Goal: Task Accomplishment & Management: Use online tool/utility

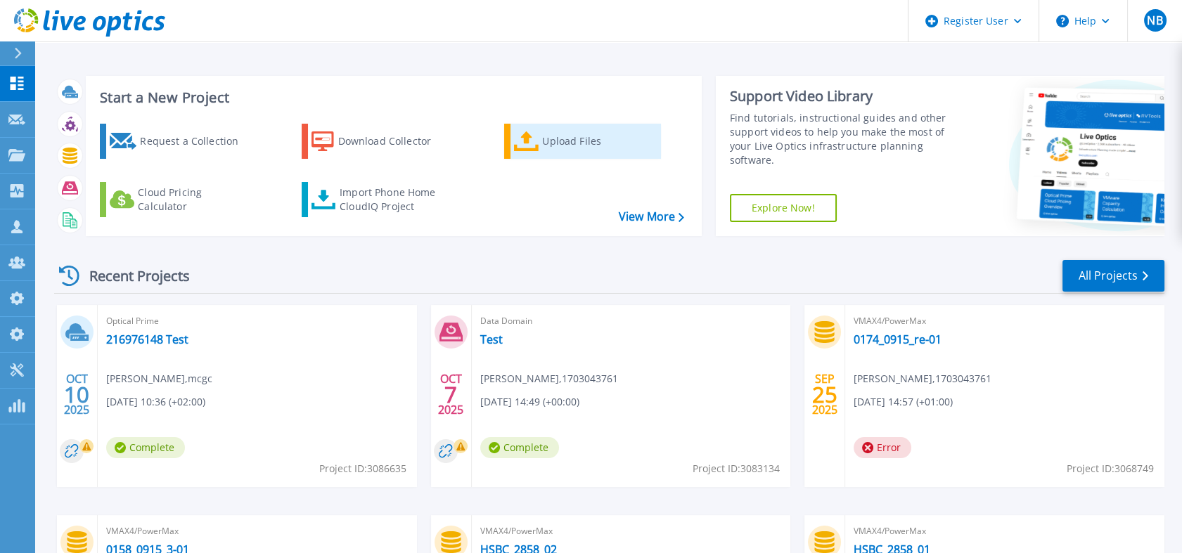
click at [523, 131] on icon at bounding box center [526, 141] width 25 height 20
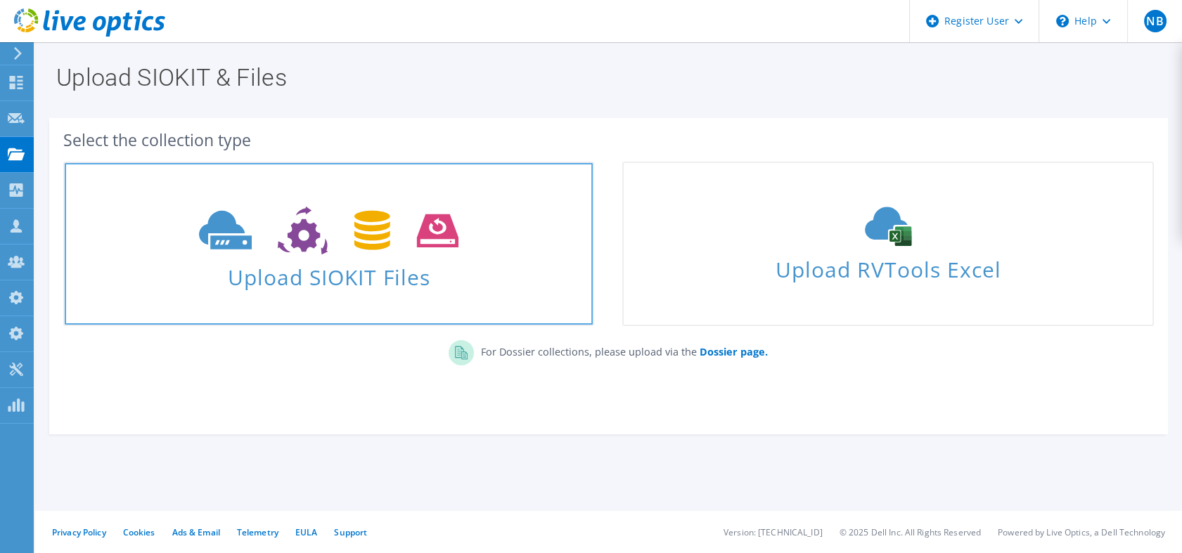
click at [453, 195] on link "Upload SIOKIT Files" at bounding box center [328, 244] width 531 height 165
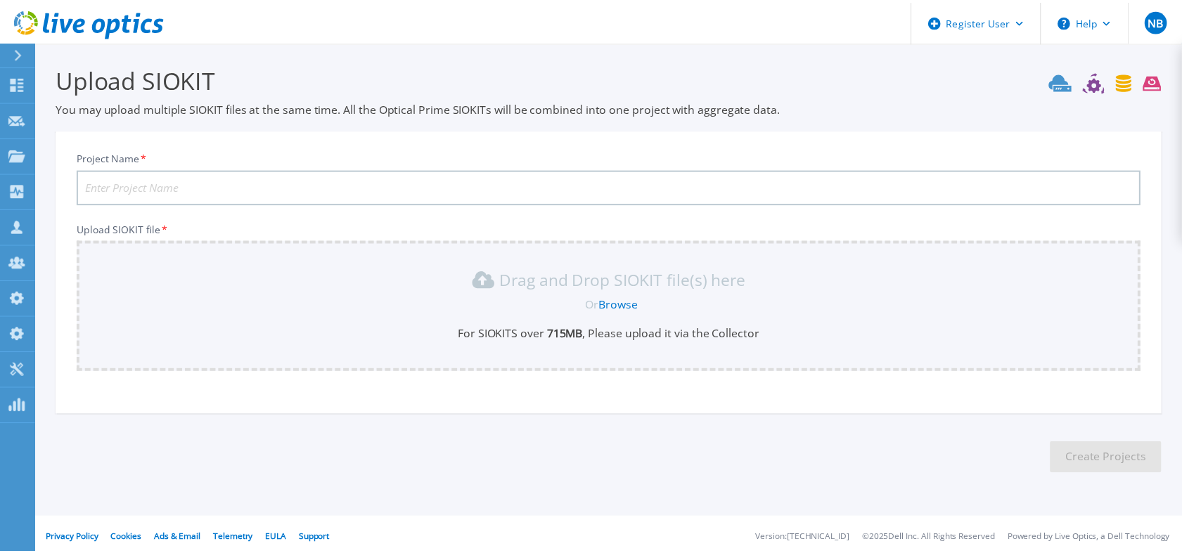
scroll to position [6, 0]
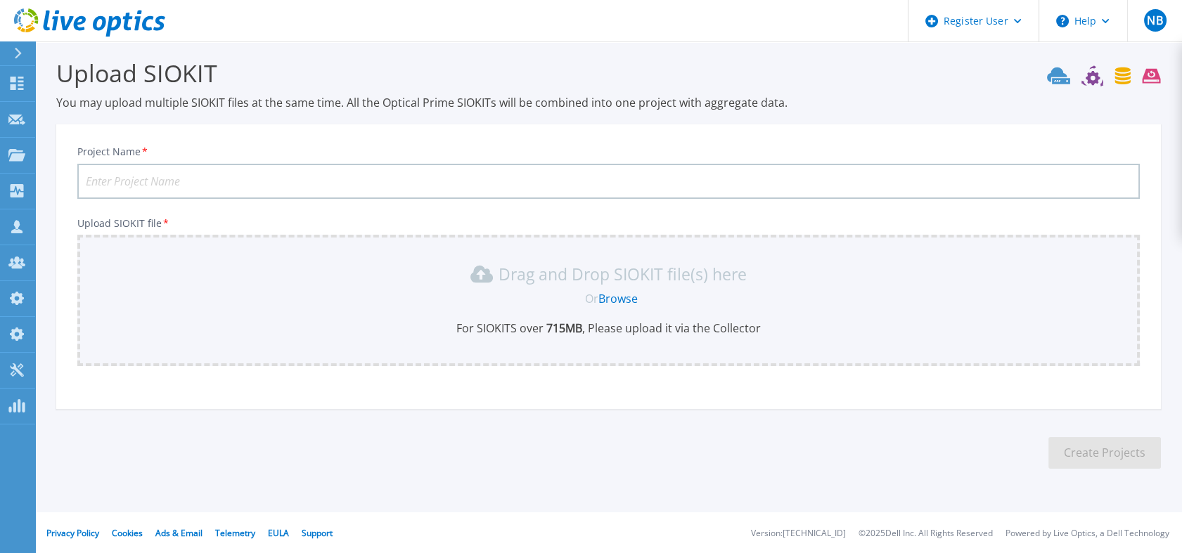
click at [618, 299] on link "Browse" at bounding box center [617, 298] width 39 height 15
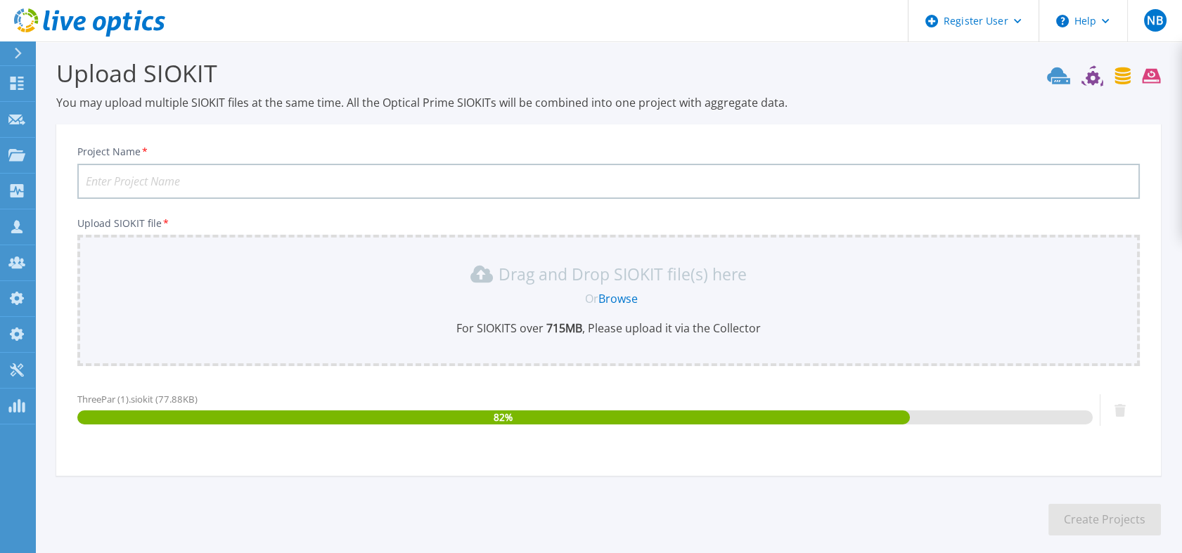
scroll to position [73, 0]
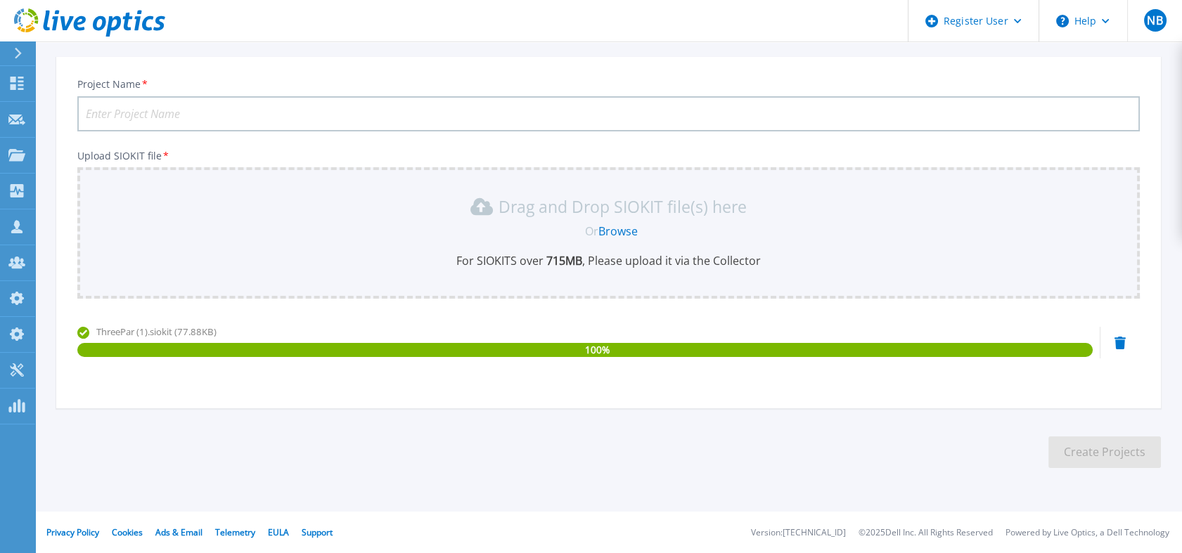
click at [225, 115] on input "Project Name *" at bounding box center [608, 113] width 1062 height 35
paste input "217149871"
type input "217149871-3par"
click at [1108, 443] on button "Create Projects" at bounding box center [1104, 453] width 113 height 32
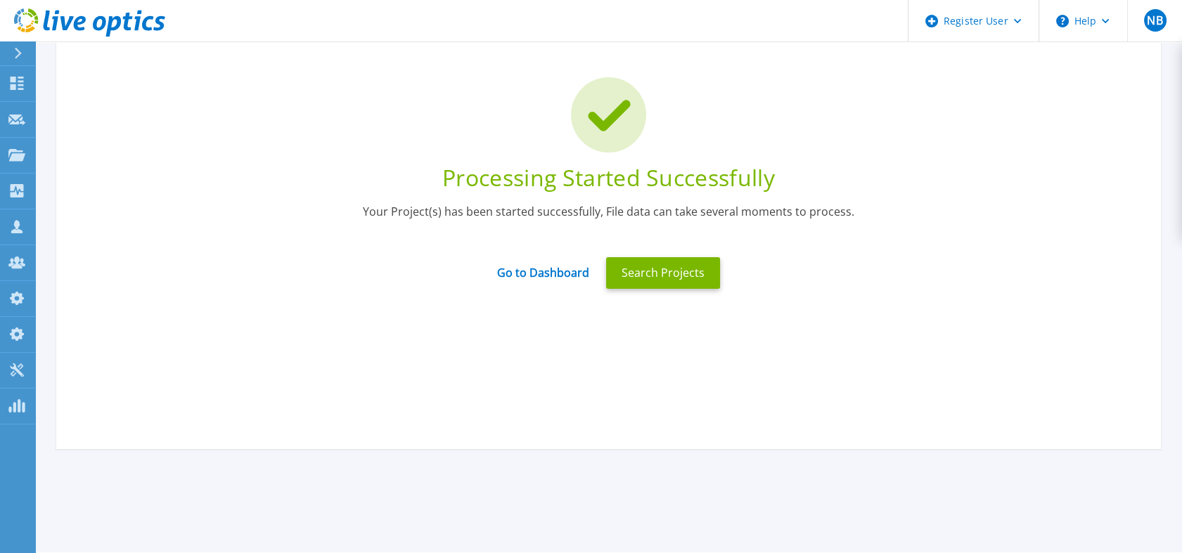
click at [146, 32] on icon at bounding box center [89, 22] width 151 height 29
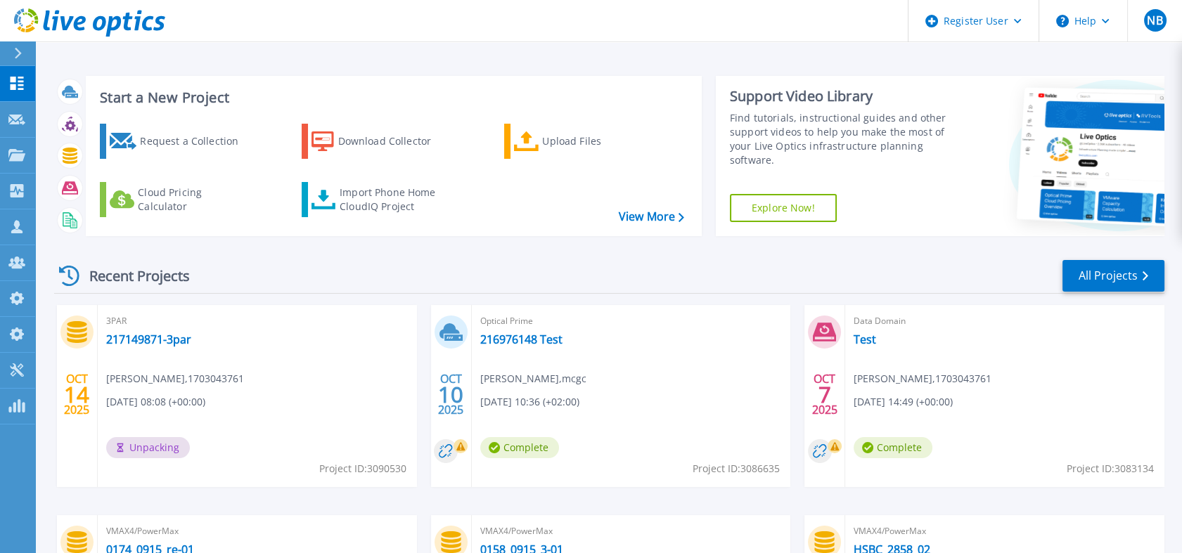
click at [108, 15] on icon at bounding box center [89, 22] width 151 height 29
click at [149, 342] on link "217149871-3par" at bounding box center [148, 340] width 85 height 14
